Goal: Task Accomplishment & Management: Manage account settings

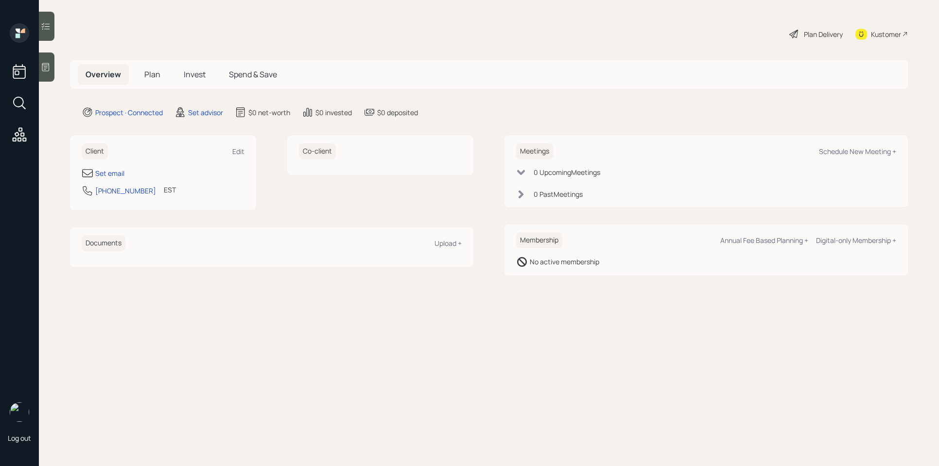
click at [47, 68] on icon at bounding box center [46, 67] width 10 height 10
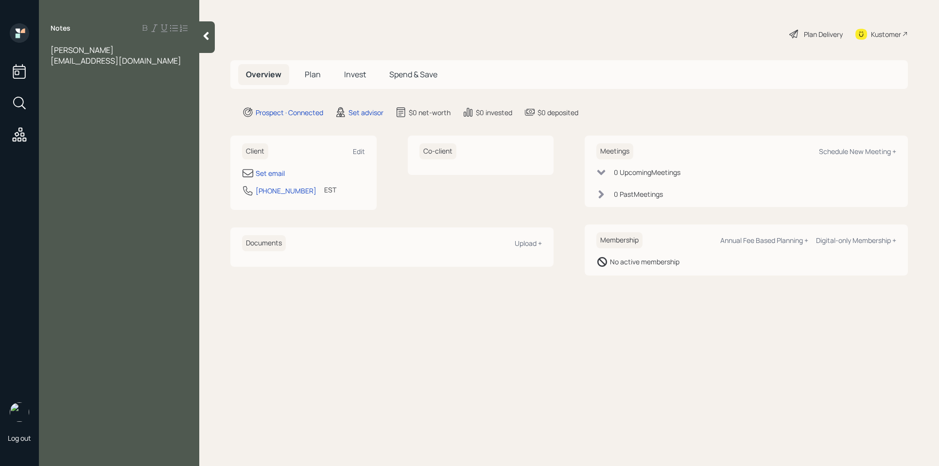
click at [127, 143] on div "Notes gabriel cruz mr.gabrieljcruz@gmail.com" at bounding box center [119, 238] width 160 height 431
click at [262, 174] on div "Set email" at bounding box center [270, 173] width 29 height 10
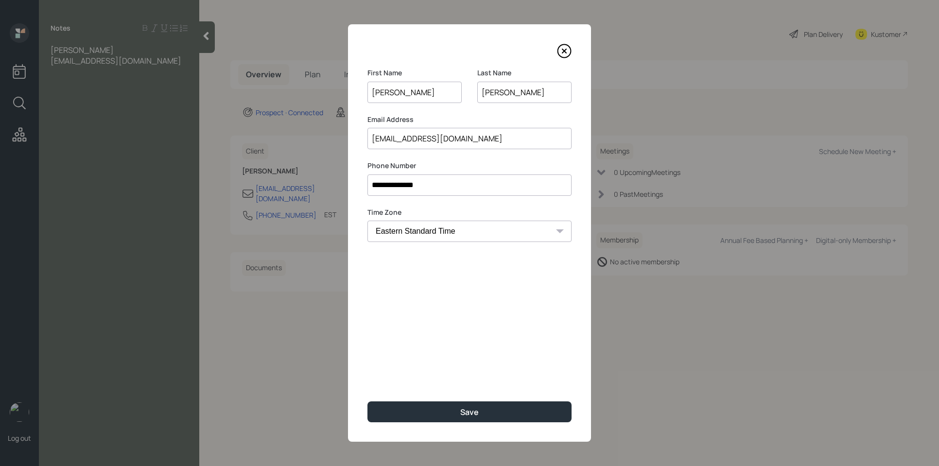
click at [407, 142] on input "mr.gabrielcruz@gmail.com" at bounding box center [469, 138] width 204 height 21
type input "mr.gabrieljcruz@gmail.com"
click at [498, 407] on button "Save" at bounding box center [469, 411] width 204 height 21
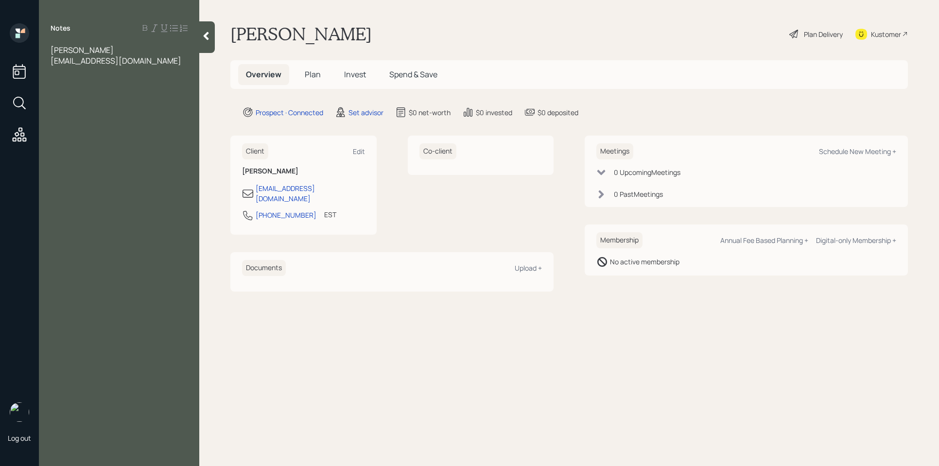
click at [156, 61] on div "mr.gabrieljcruz@gmail.com" at bounding box center [119, 60] width 137 height 11
click at [138, 82] on span "works construction so hs never had retirment account" at bounding box center [114, 87] width 127 height 21
click at [132, 98] on div "Notes gabriel cruz mr.gabrieljcruz@gmail.com works construction so has never ha…" at bounding box center [119, 238] width 160 height 431
click at [133, 93] on div "works construction so has never had retirement account" at bounding box center [119, 87] width 137 height 21
click at [57, 117] on div at bounding box center [119, 114] width 137 height 11
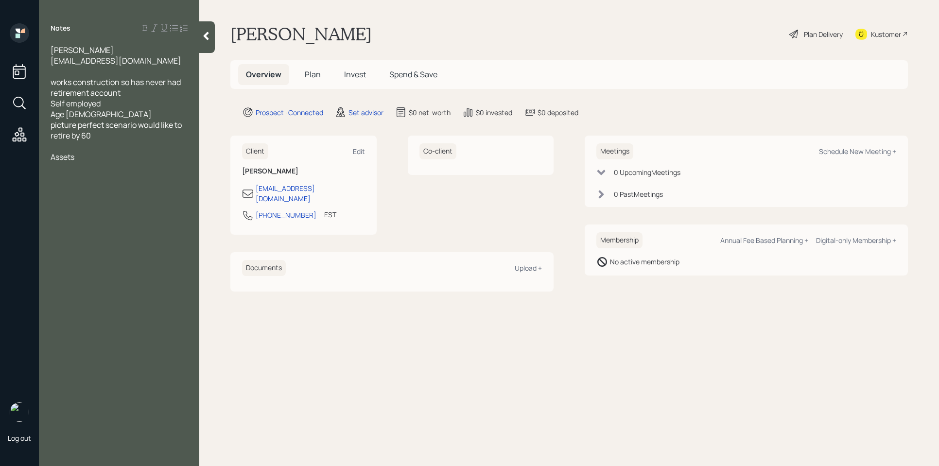
click at [73, 166] on div at bounding box center [119, 167] width 137 height 11
click at [80, 168] on span "Savings 60k" at bounding box center [72, 167] width 43 height 11
click at [53, 167] on span "Savings 60k" at bounding box center [72, 167] width 43 height 11
click at [68, 147] on div at bounding box center [119, 146] width 137 height 11
click at [154, 166] on div "emergency Savings 60k" at bounding box center [119, 167] width 137 height 11
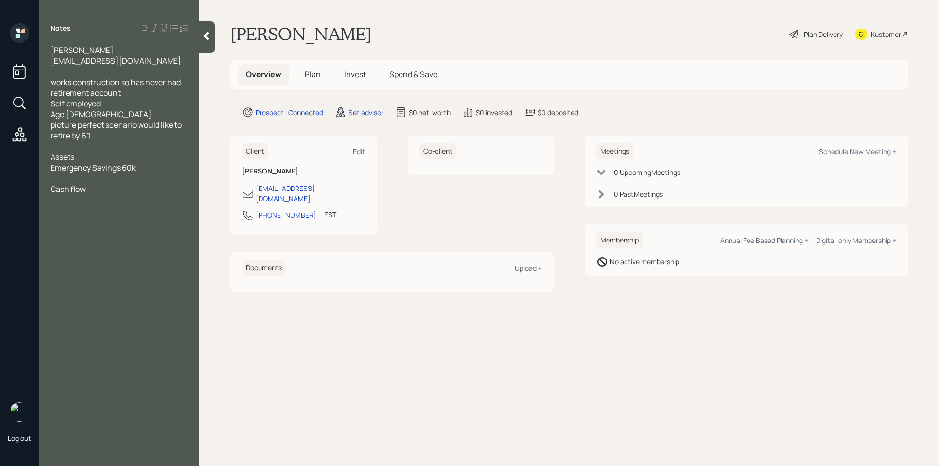
click at [152, 172] on div "Emergency Savings 60k" at bounding box center [119, 167] width 137 height 11
click at [60, 181] on span "SAvings 250k" at bounding box center [74, 178] width 47 height 11
click at [104, 204] on div "Cash flow" at bounding box center [119, 199] width 137 height 11
click at [85, 208] on div "Notes gabriel cruz mr.gabrieljcruz@gmail.com works construction so has never ha…" at bounding box center [119, 238] width 160 height 431
click at [81, 208] on div "Notes gabriel cruz mr.gabrieljcruz@gmail.com works construction so has never ha…" at bounding box center [119, 238] width 160 height 431
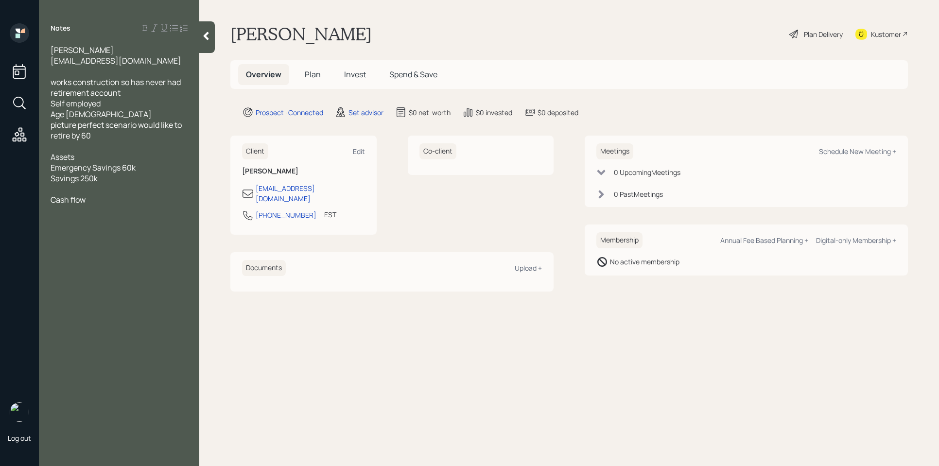
click at [91, 205] on div "Notes gabriel cruz mr.gabrieljcruz@gmail.com works construction so has never ha…" at bounding box center [119, 238] width 160 height 431
click at [93, 204] on div "Cash flow" at bounding box center [119, 199] width 137 height 11
click at [78, 210] on span "Income 45k a month" at bounding box center [87, 210] width 72 height 11
click at [110, 225] on div "Expenses-" at bounding box center [119, 221] width 137 height 11
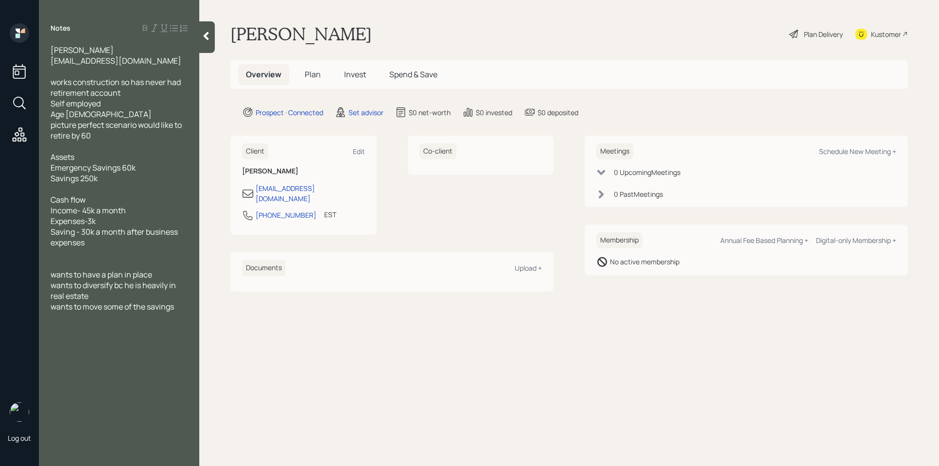
click at [186, 305] on div "wants to move some of the savings" at bounding box center [119, 306] width 137 height 11
click at [867, 150] on div "Schedule New Meeting +" at bounding box center [857, 151] width 77 height 9
select select "round-robin"
click at [208, 31] on div at bounding box center [207, 37] width 16 height 32
